Goal: Check status

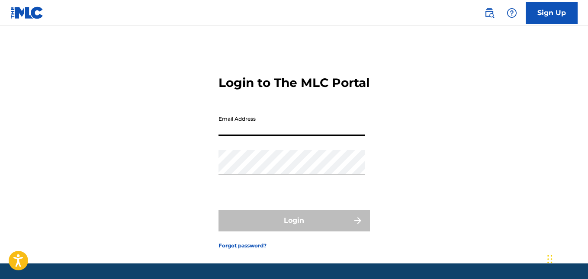
type input "[EMAIL_ADDRESS][DOMAIN_NAME]"
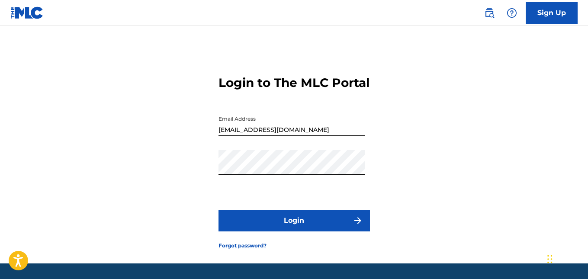
click at [287, 232] on button "Login" at bounding box center [295, 221] width 152 height 22
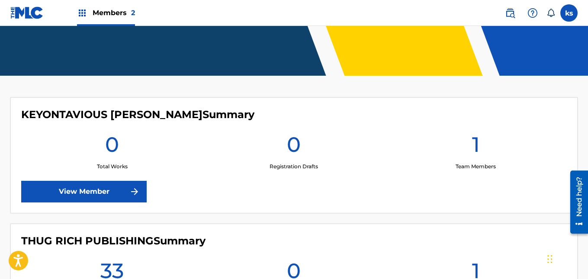
scroll to position [290, 0]
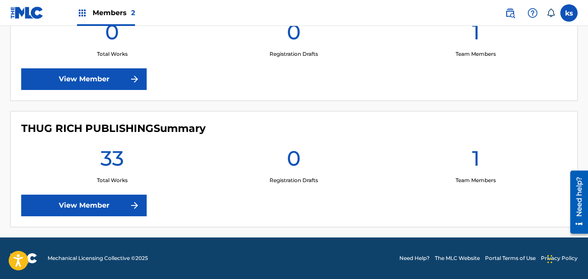
click at [111, 198] on link "View Member" at bounding box center [84, 206] width 126 height 22
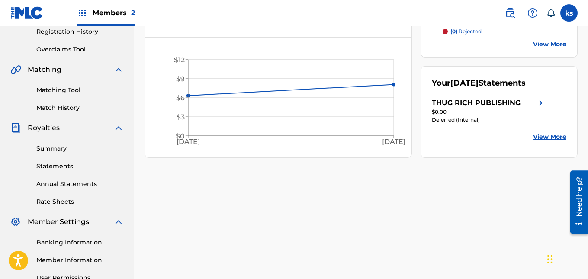
scroll to position [167, 0]
click at [545, 136] on link "View More" at bounding box center [549, 136] width 33 height 9
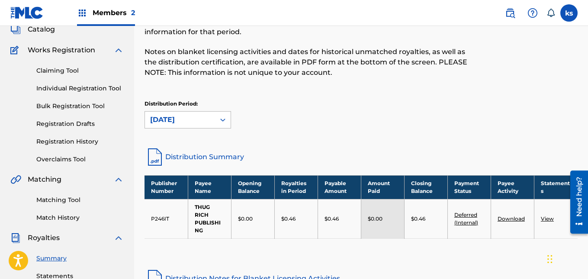
scroll to position [56, 0]
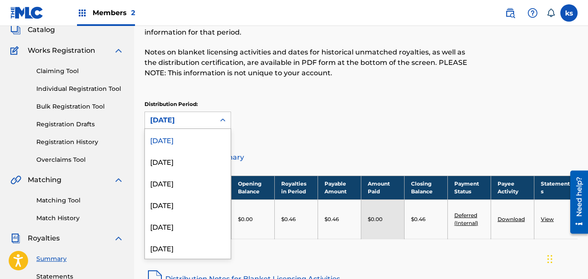
click at [192, 126] on div "[DATE]" at bounding box center [180, 120] width 70 height 16
click at [166, 136] on div "[DATE]" at bounding box center [188, 140] width 86 height 22
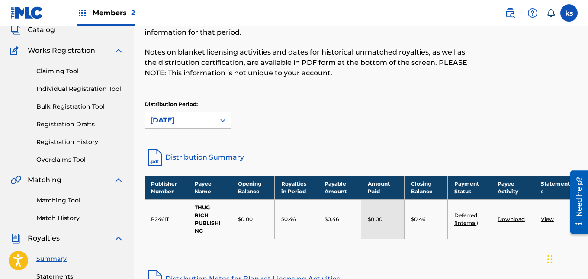
scroll to position [148, 0]
